Goal: Find specific page/section: Find specific page/section

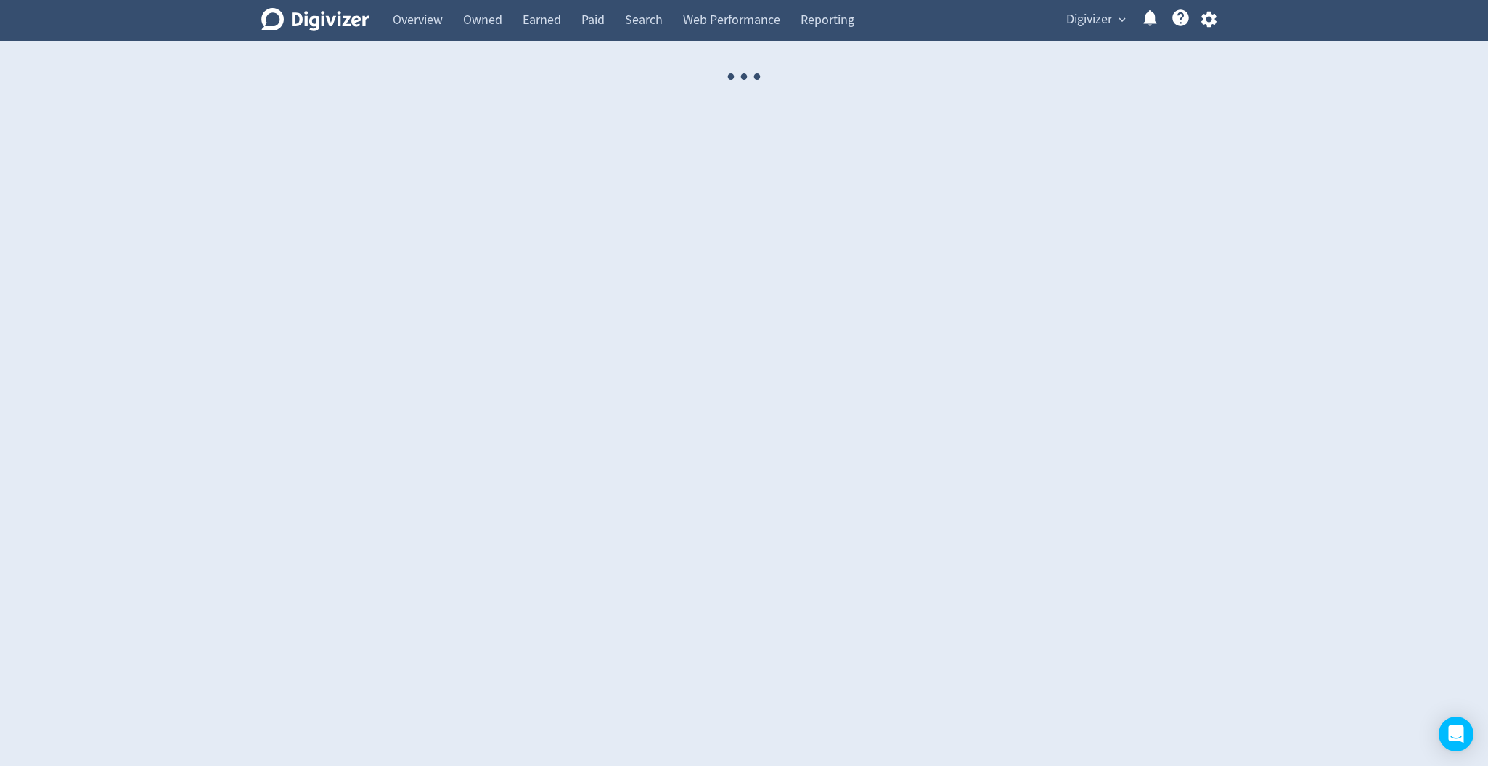
select select "USER"
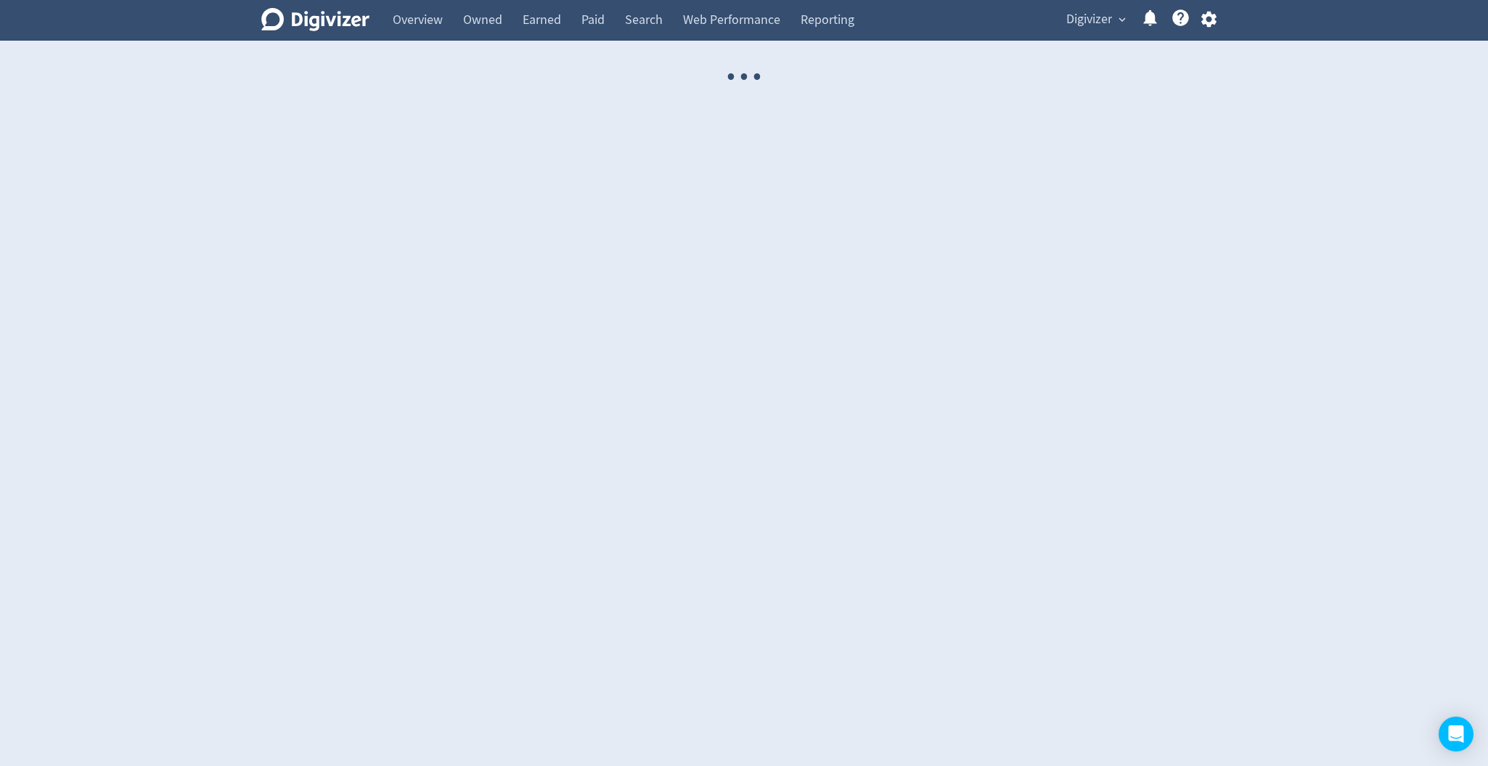
select select "USER"
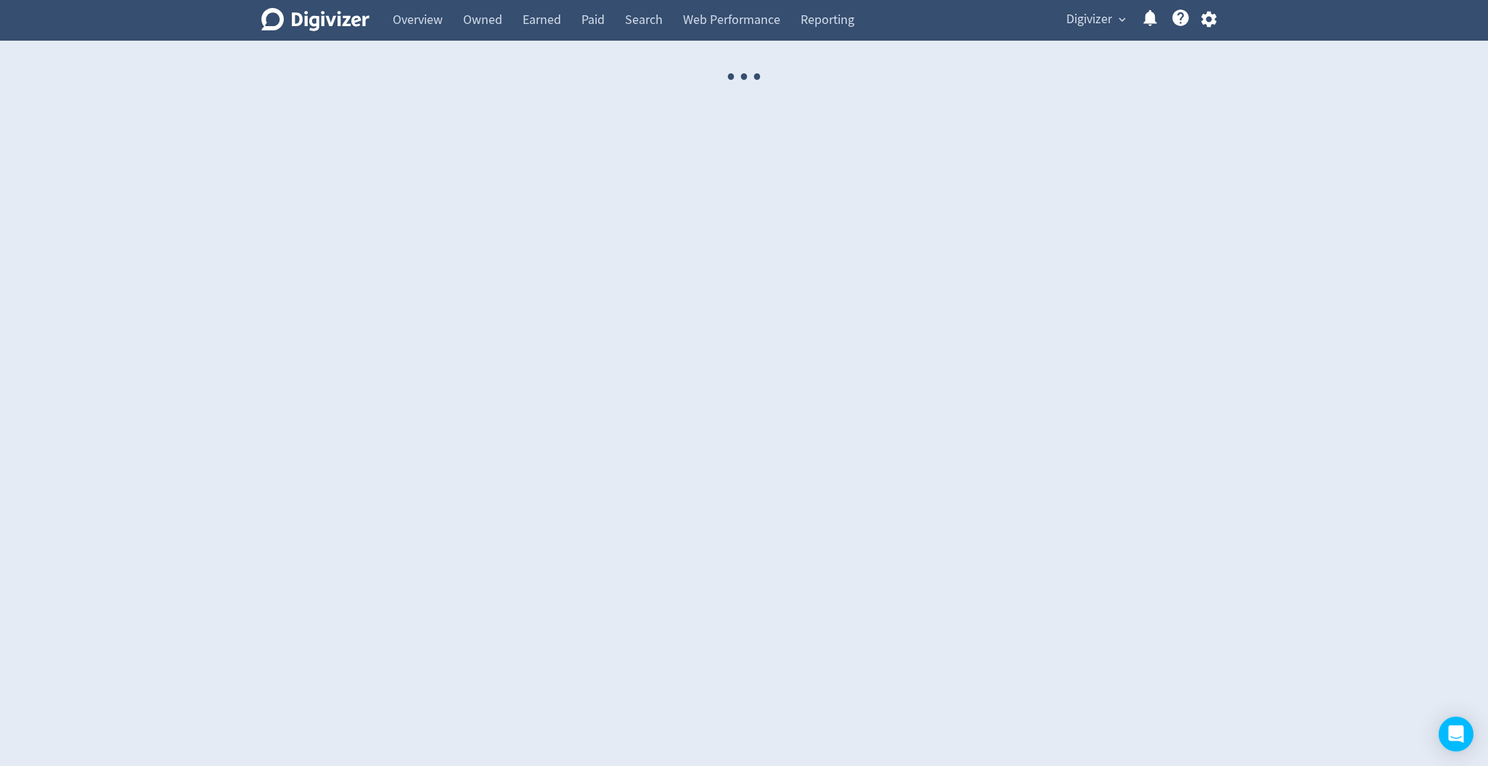
select select "USER"
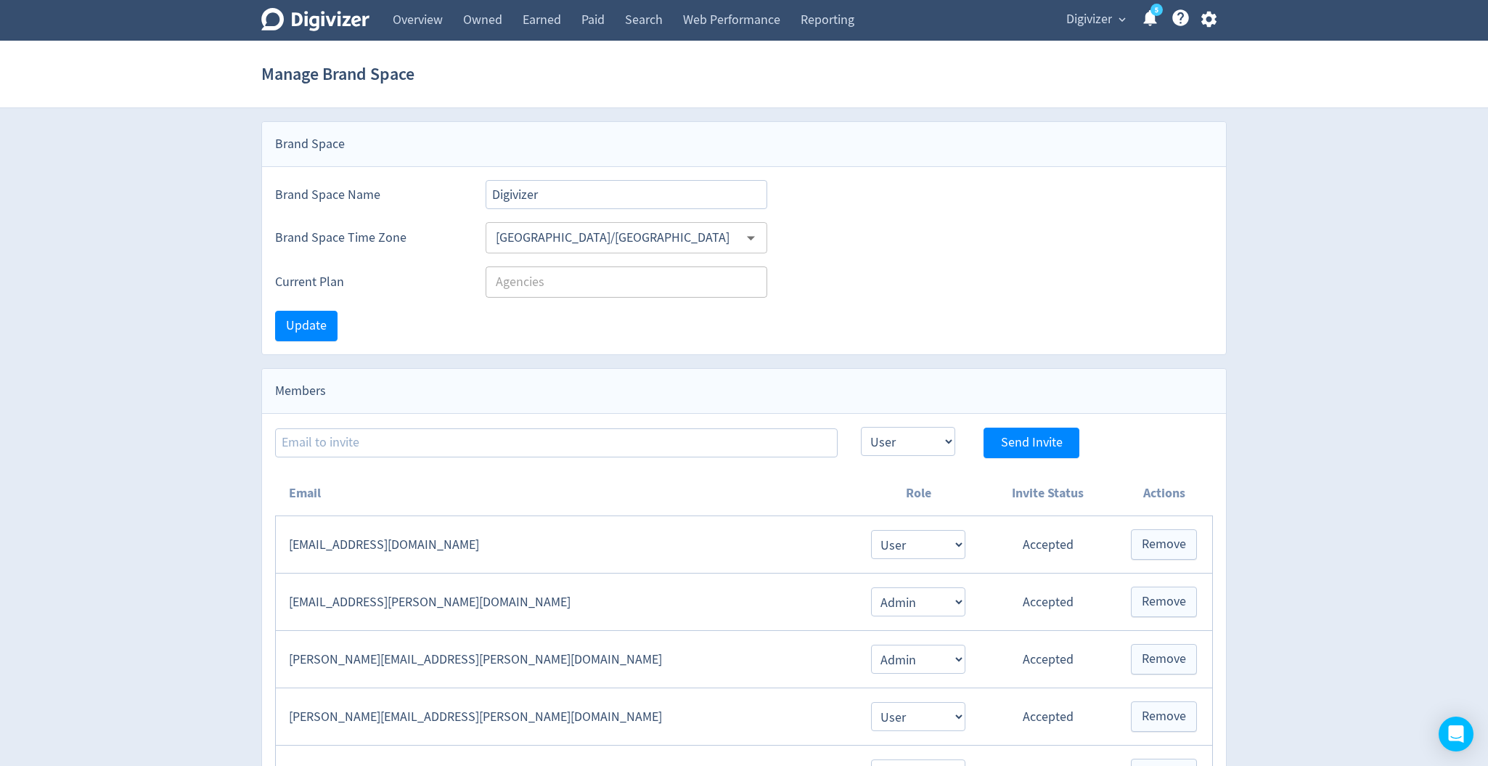
click at [1107, 21] on span "Digivizer" at bounding box center [1089, 19] width 46 height 23
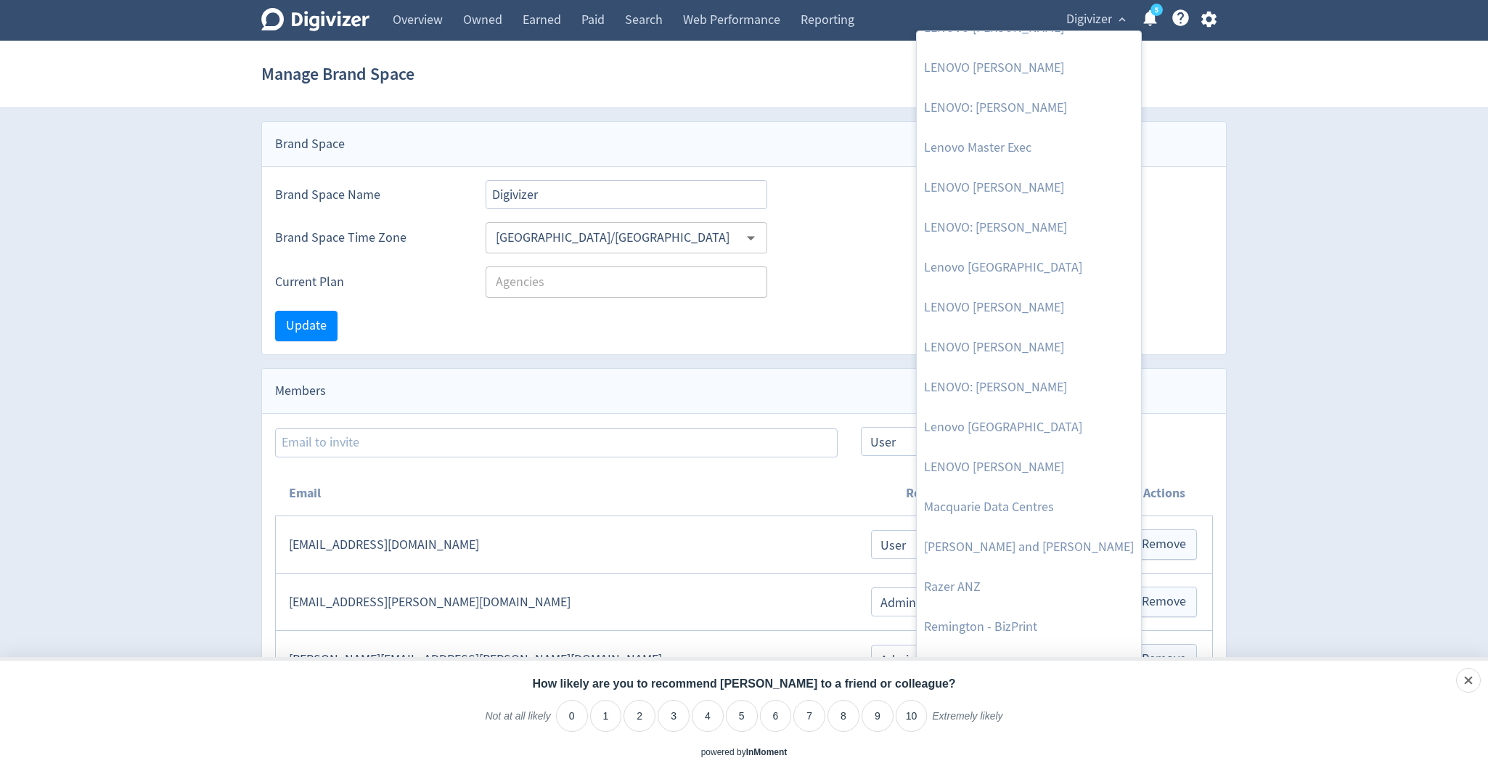
scroll to position [1078, 0]
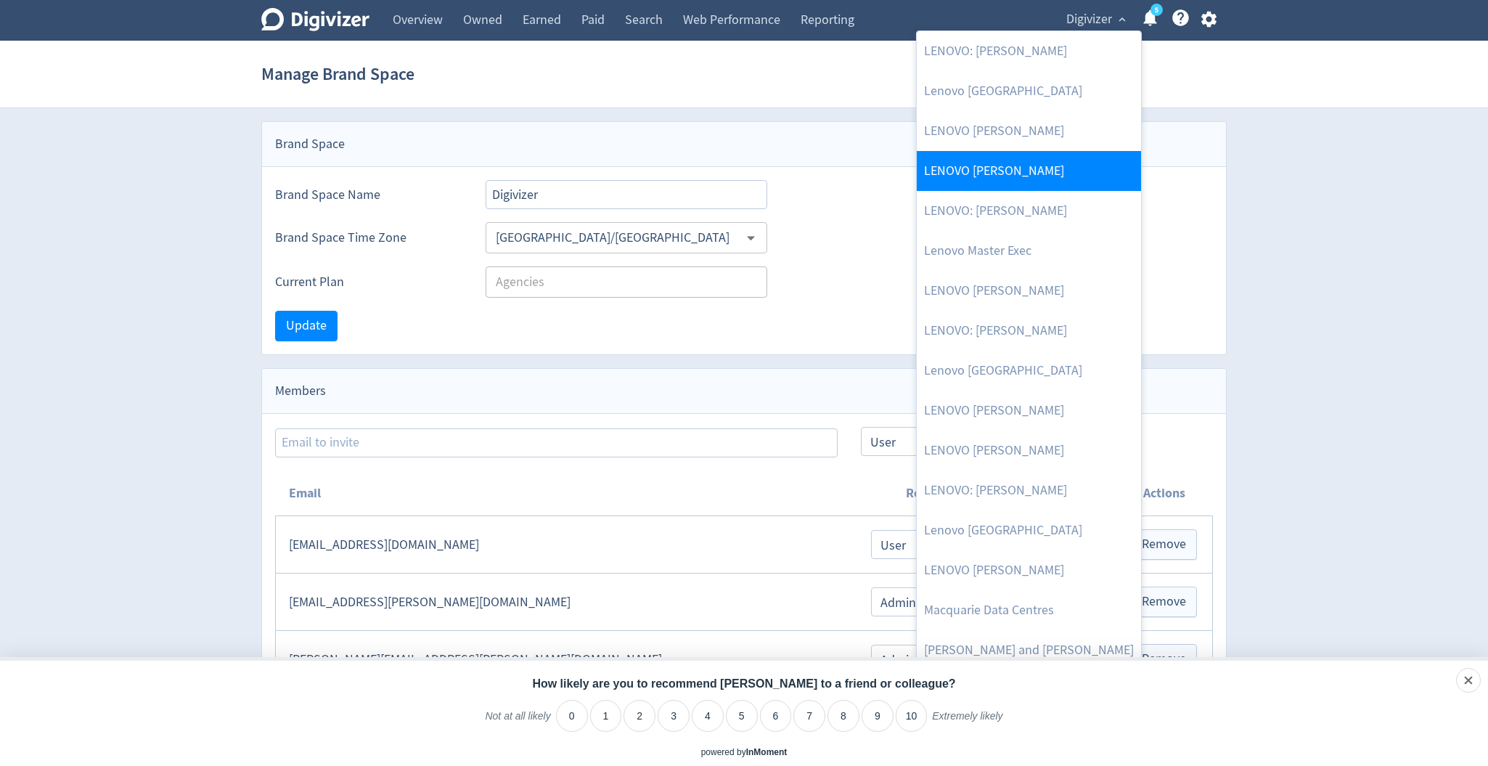
click at [1035, 169] on link "LENOVO [PERSON_NAME]" at bounding box center [1028, 171] width 224 height 40
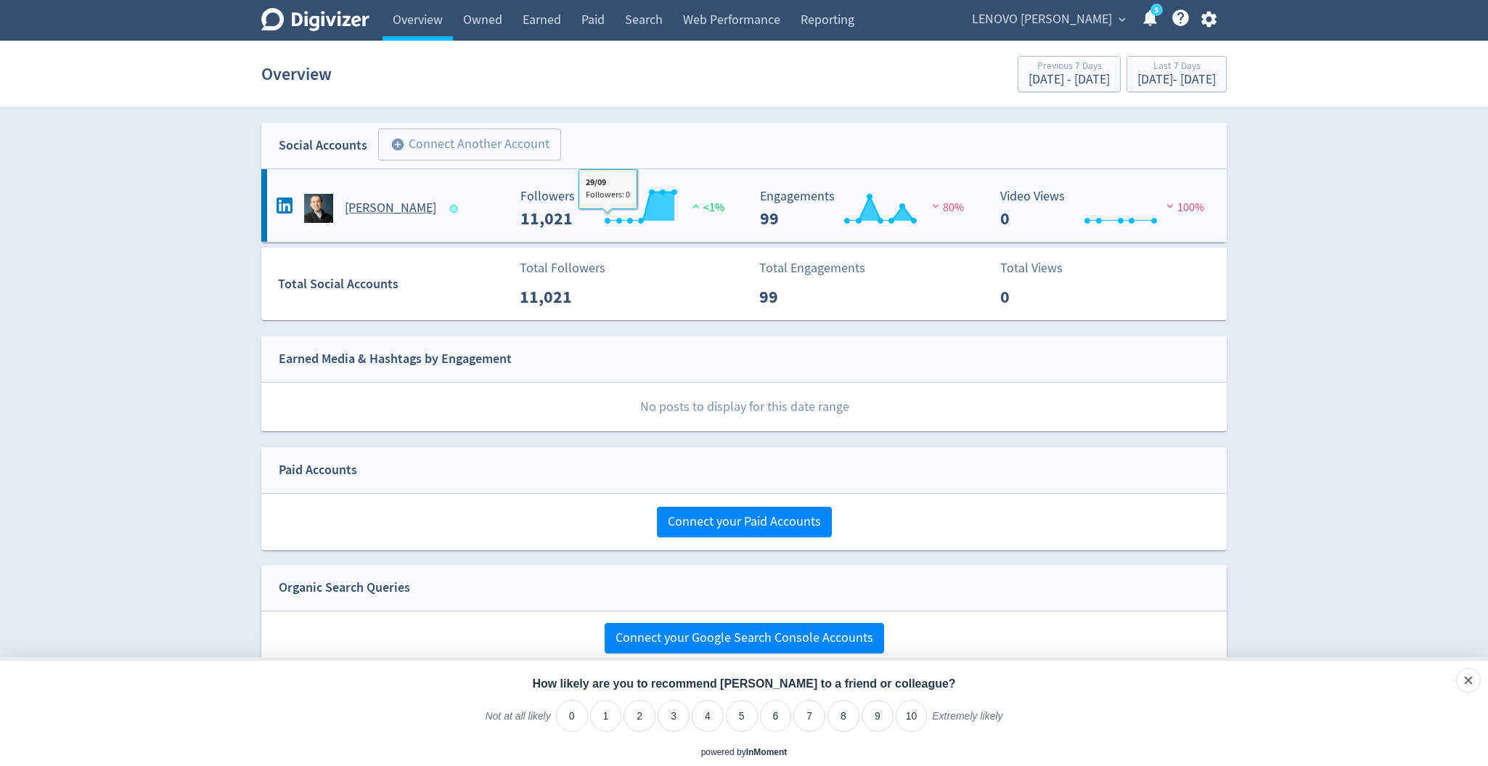
click at [392, 210] on h5 "[PERSON_NAME]" at bounding box center [390, 208] width 91 height 17
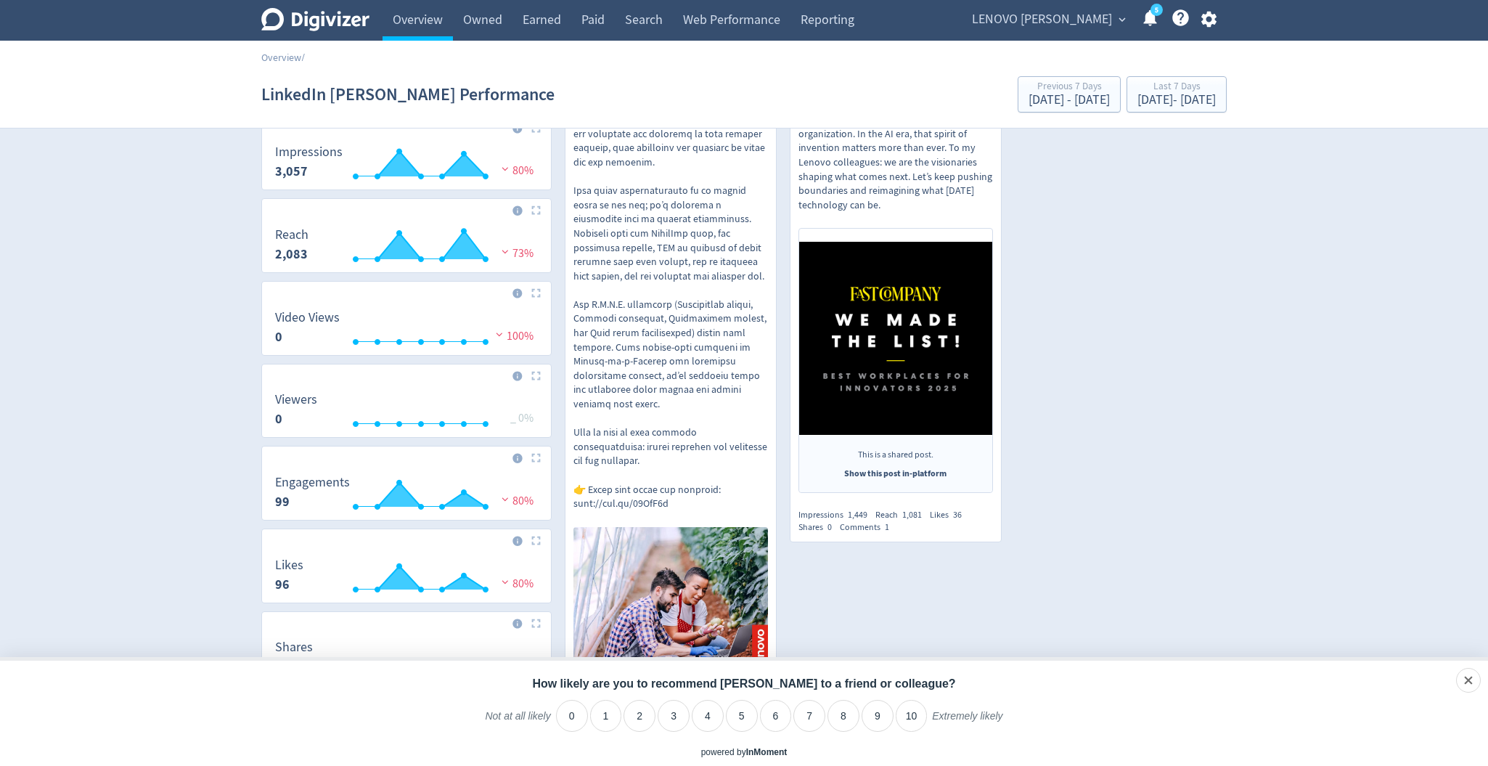
scroll to position [329, 0]
